Goal: Find specific page/section: Find specific page/section

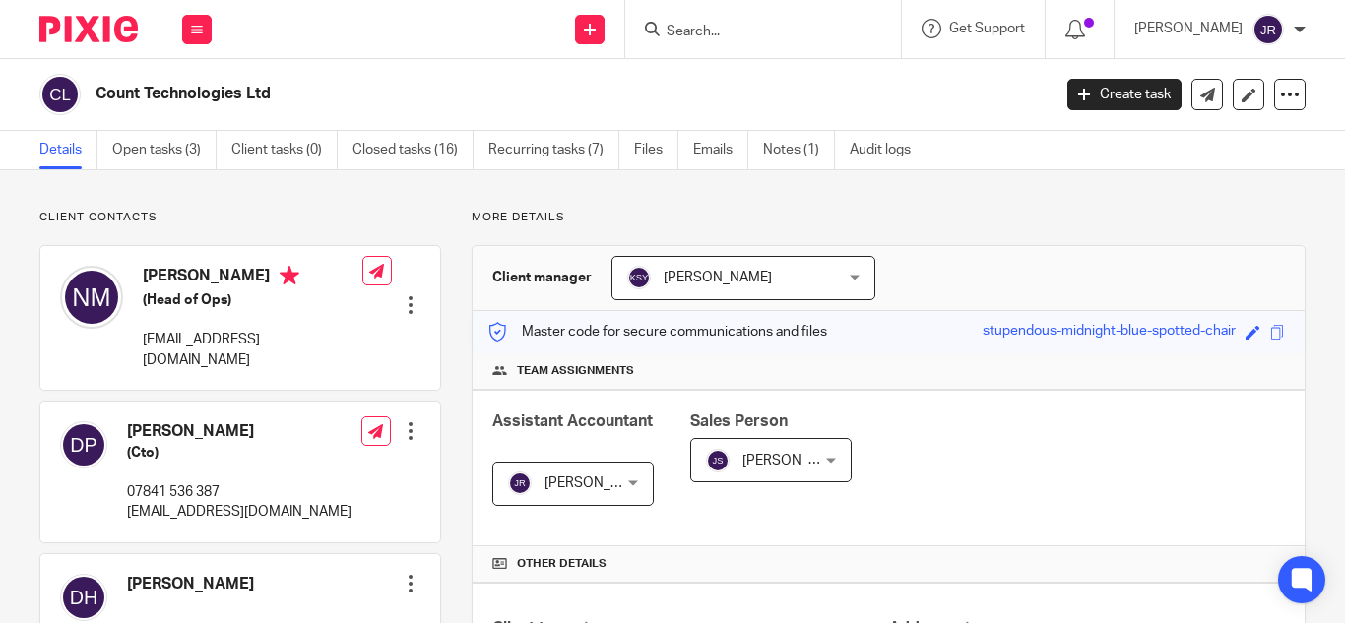
click at [710, 35] on input "Search" at bounding box center [753, 33] width 177 height 18
type input "ujji"
click button "submit" at bounding box center [0, 0] width 0 height 0
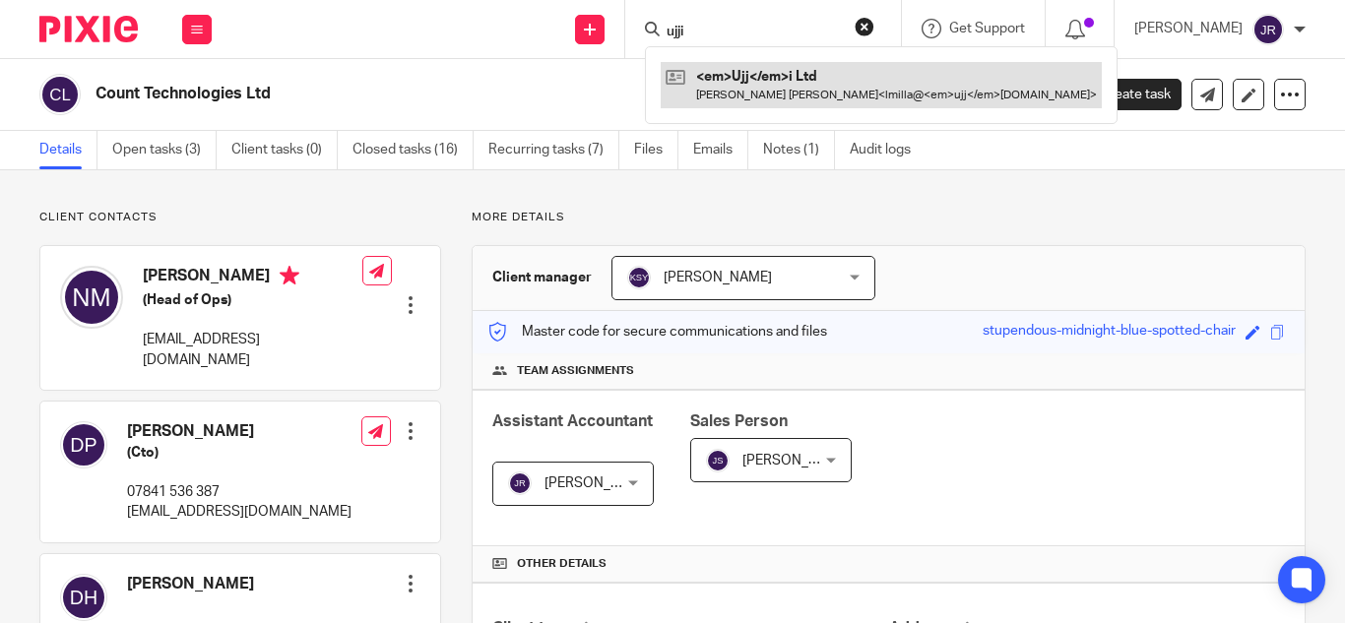
click at [716, 67] on link at bounding box center [881, 84] width 441 height 45
click at [716, 67] on link at bounding box center [852, 84] width 383 height 45
click at [721, 91] on link at bounding box center [852, 84] width 383 height 45
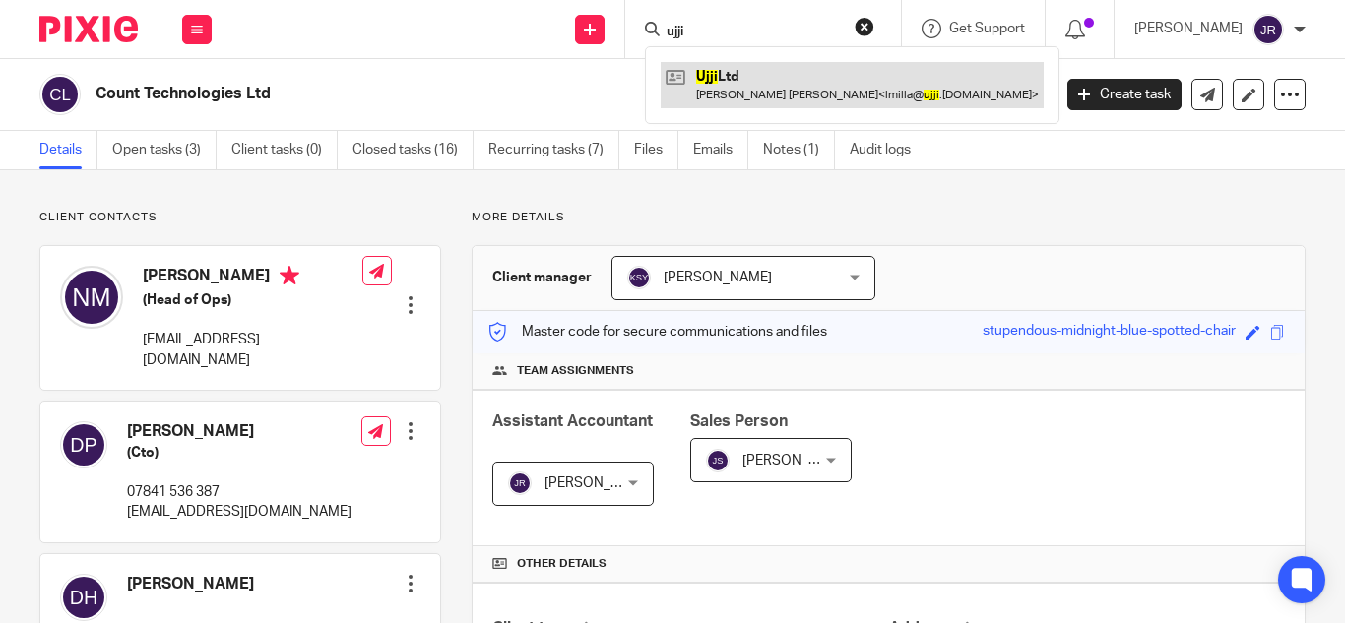
click at [743, 103] on link at bounding box center [852, 84] width 383 height 45
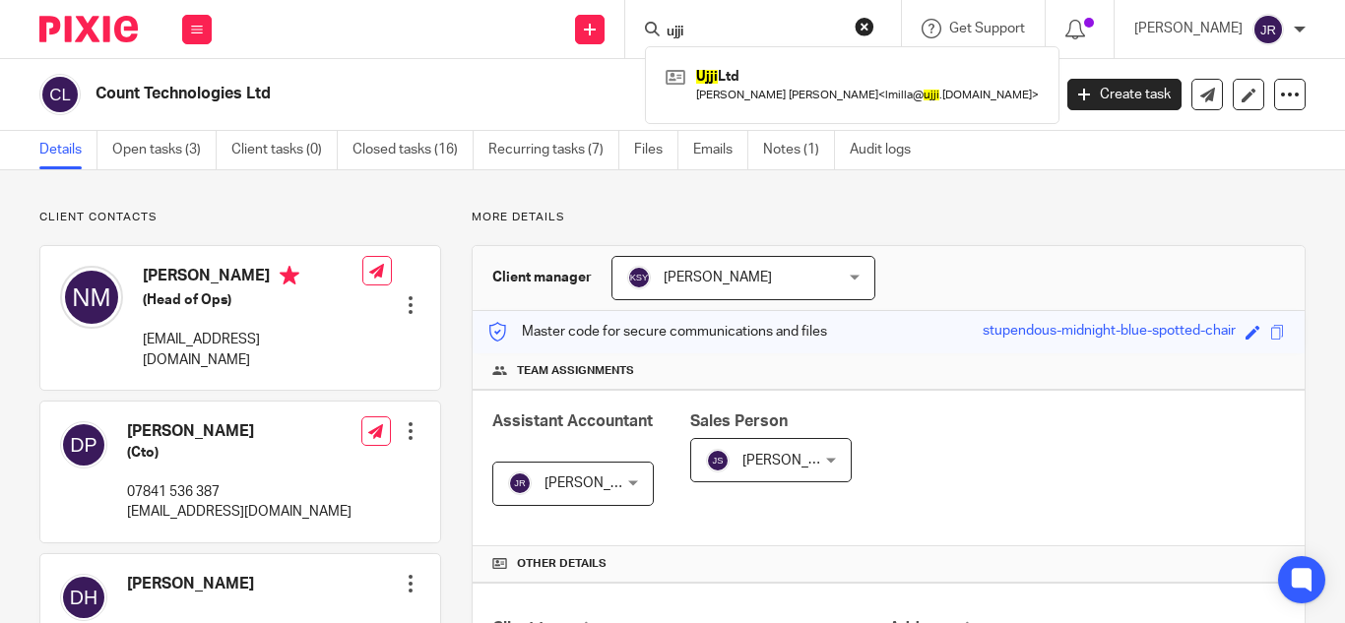
drag, startPoint x: 717, startPoint y: 238, endPoint x: 648, endPoint y: 224, distance: 70.5
click at [648, 224] on p "More details" at bounding box center [889, 218] width 834 height 16
